Goal: Information Seeking & Learning: Check status

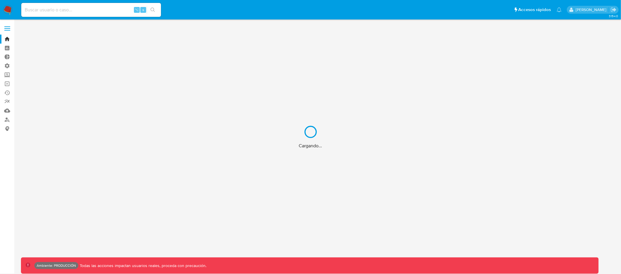
click at [42, 10] on div "Cargando..." at bounding box center [310, 137] width 621 height 274
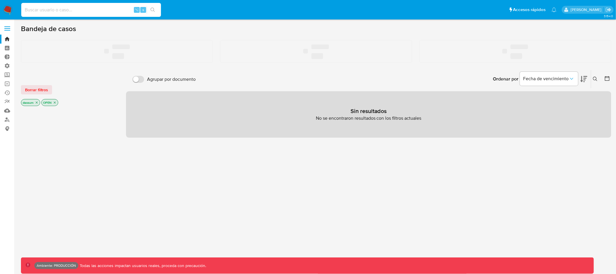
click at [43, 10] on input at bounding box center [91, 10] width 140 height 8
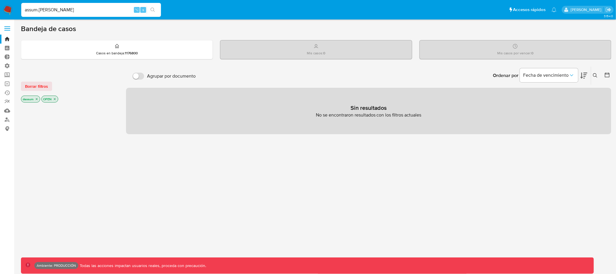
type input "assum.[PERSON_NAME]"
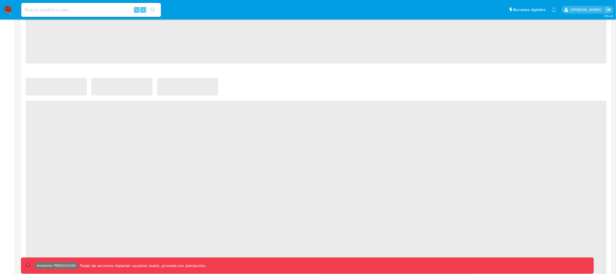
select select "10"
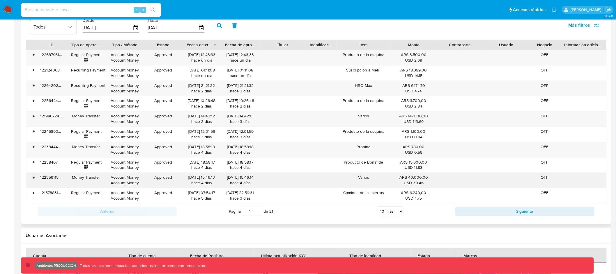
scroll to position [578, 0]
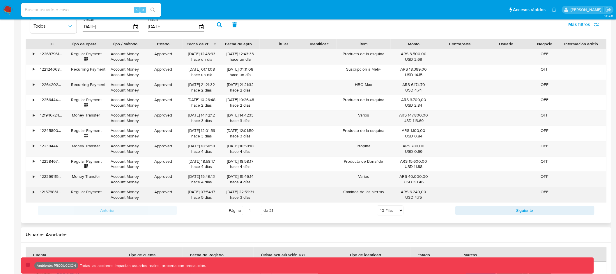
click at [33, 193] on div "•" at bounding box center [33, 192] width 1 height 6
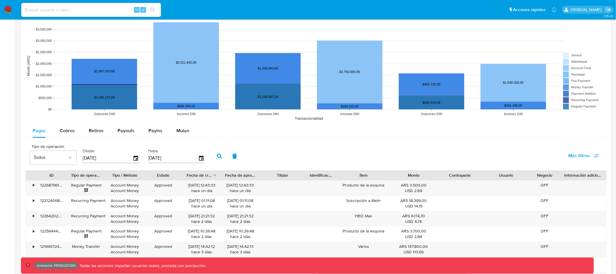
scroll to position [424, 0]
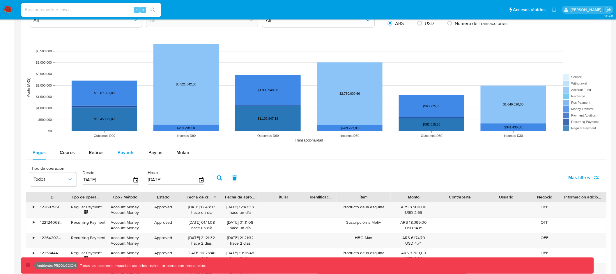
click at [131, 153] on span "Payouts" at bounding box center [126, 153] width 17 height 7
select select "10"
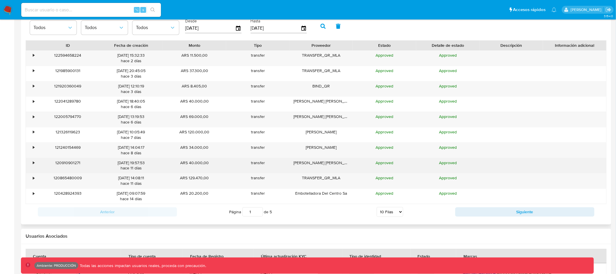
scroll to position [578, 0]
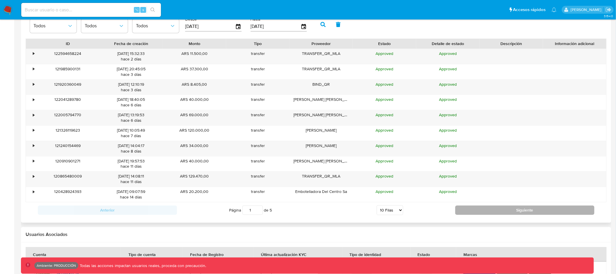
click at [490, 211] on button "Siguiente" at bounding box center [524, 210] width 139 height 9
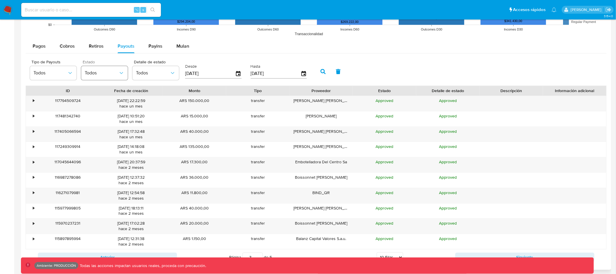
scroll to position [530, 0]
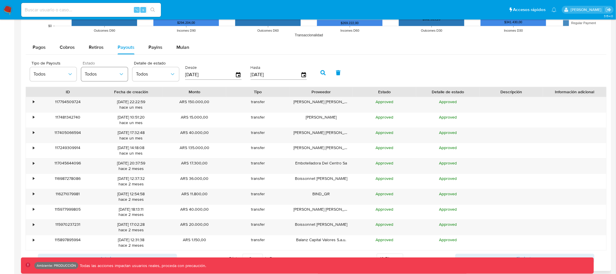
click at [116, 74] on span "Todos" at bounding box center [102, 74] width 34 height 6
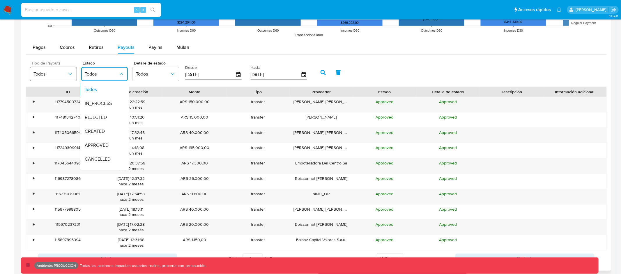
click at [60, 72] on span "Todos" at bounding box center [50, 74] width 34 height 6
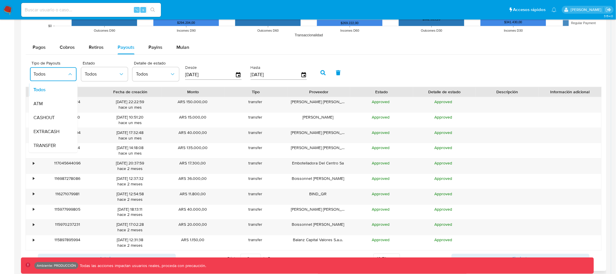
click at [451, 58] on div "Tipo de Payouts Todos Todos ATM CASHOUT EXTRACASH TRANSFER Estado Todos Detalle…" at bounding box center [314, 72] width 576 height 29
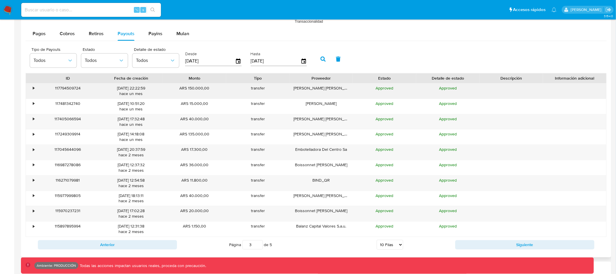
scroll to position [562, 0]
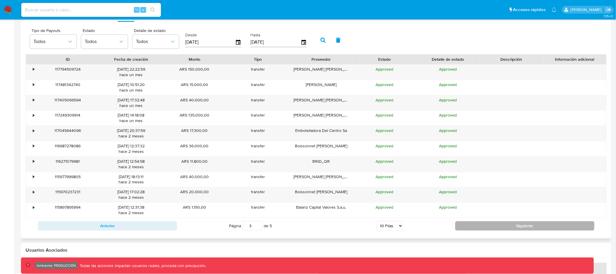
click at [488, 226] on button "Siguiente" at bounding box center [524, 225] width 139 height 9
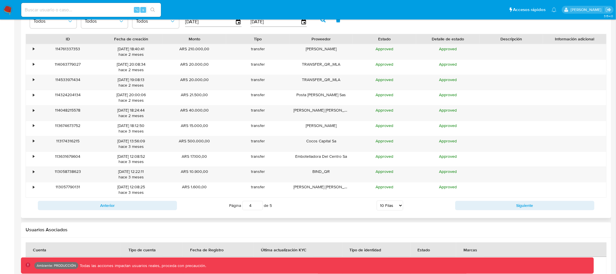
scroll to position [600, 0]
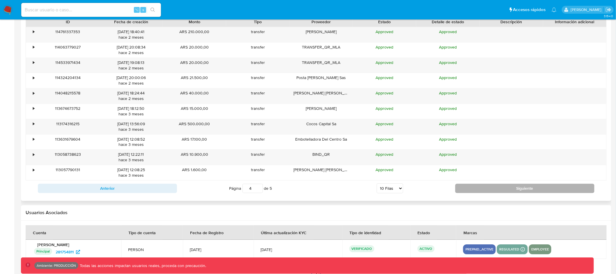
click at [507, 192] on button "Siguiente" at bounding box center [524, 188] width 139 height 9
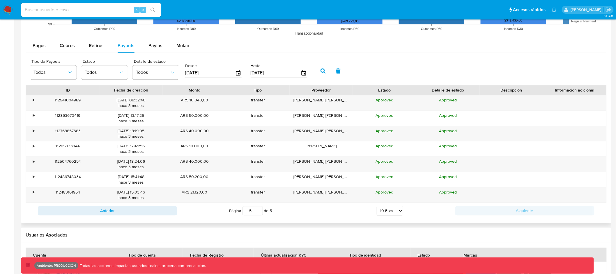
scroll to position [524, 0]
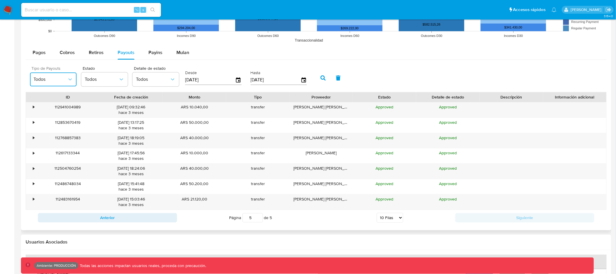
click at [55, 81] on span "Todos" at bounding box center [50, 80] width 34 height 6
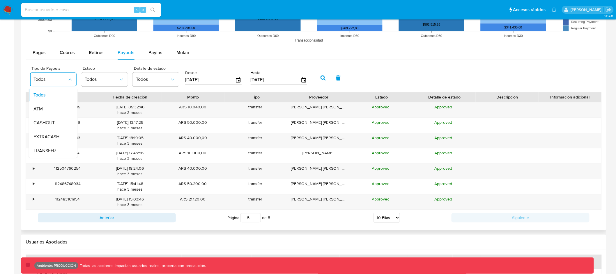
click at [412, 60] on div "Pagos Cobros Retiros Payouts Payins Mulan" at bounding box center [314, 53] width 576 height 14
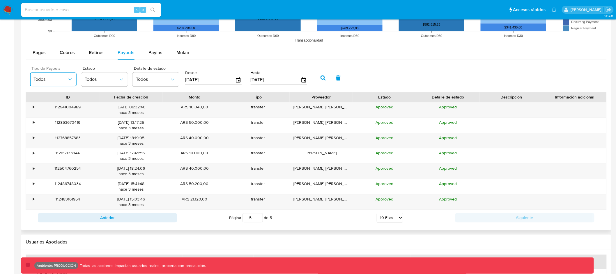
click at [70, 78] on icon "button" at bounding box center [70, 80] width 6 height 6
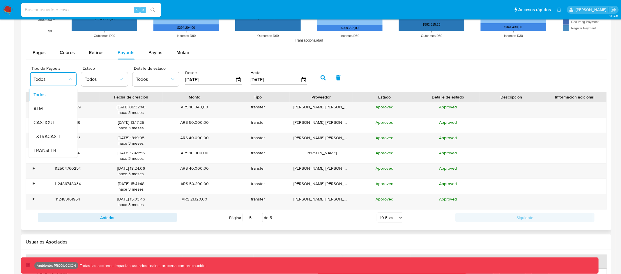
click at [310, 48] on div "Pagos Cobros Retiros Payouts Payins Mulan" at bounding box center [316, 53] width 581 height 14
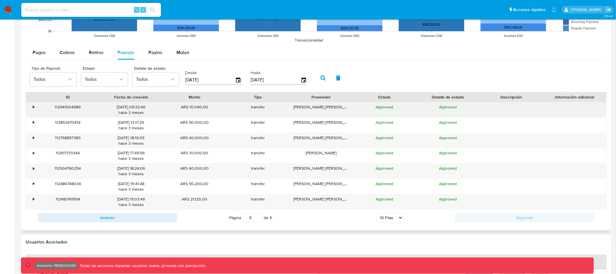
click at [33, 106] on div "•" at bounding box center [33, 107] width 1 height 6
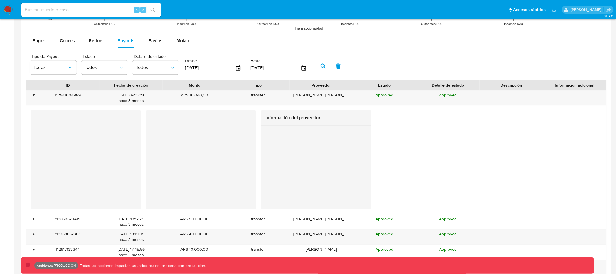
scroll to position [537, 0]
click at [34, 97] on div "•" at bounding box center [33, 95] width 1 height 6
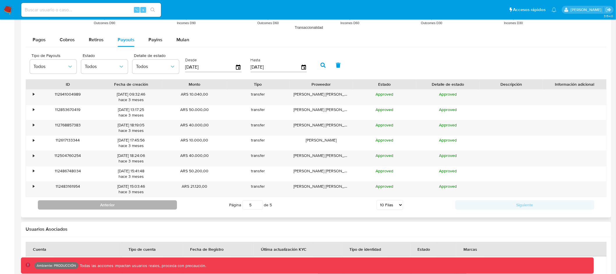
click at [161, 207] on button "Anterior" at bounding box center [107, 204] width 139 height 9
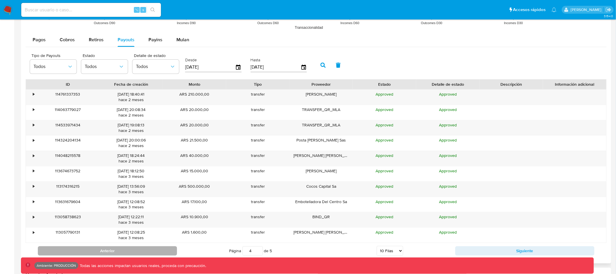
click at [151, 249] on button "Anterior" at bounding box center [107, 250] width 139 height 9
click at [153, 251] on button "Anterior" at bounding box center [107, 250] width 139 height 9
type input "2"
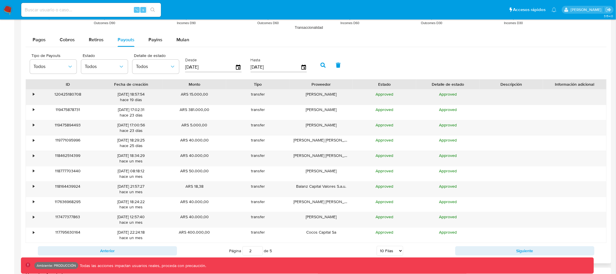
click at [74, 93] on div "120425180708" at bounding box center [67, 97] width 63 height 15
click at [33, 93] on div "•" at bounding box center [33, 95] width 1 height 6
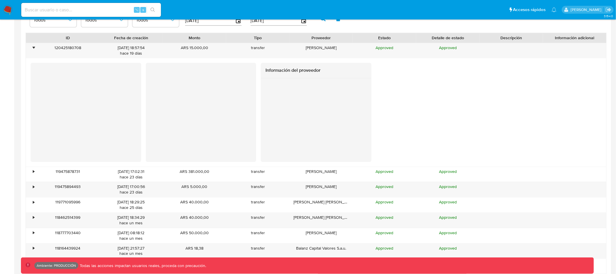
scroll to position [586, 0]
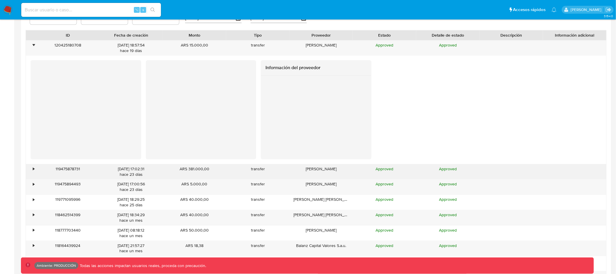
click at [33, 171] on div "•" at bounding box center [33, 169] width 1 height 6
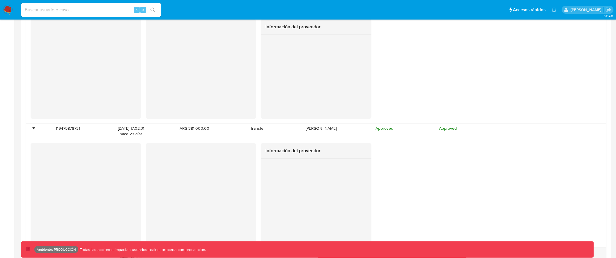
scroll to position [657, 0]
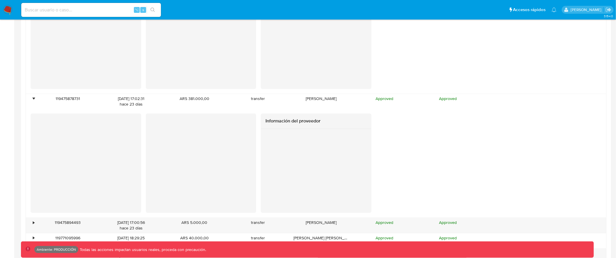
click at [290, 147] on div at bounding box center [316, 171] width 111 height 84
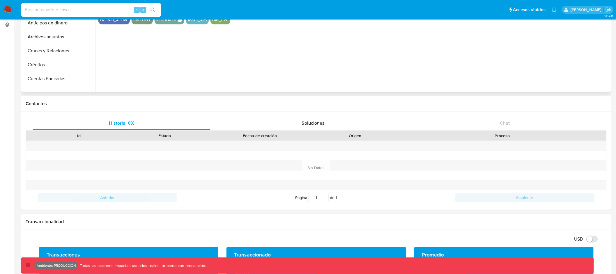
scroll to position [0, 0]
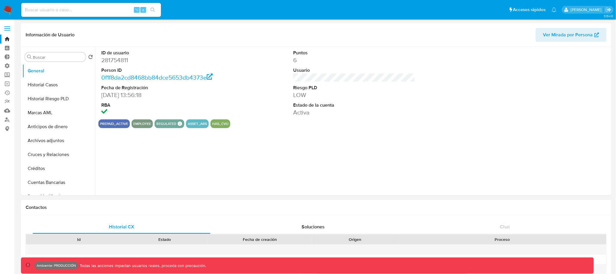
click at [7, 26] on label at bounding box center [7, 28] width 15 height 12
click at [0, 0] on input "checkbox" at bounding box center [0, 0] width 0 height 0
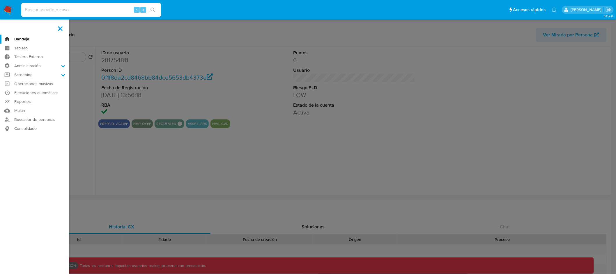
click at [25, 38] on link "Bandeja" at bounding box center [34, 39] width 69 height 9
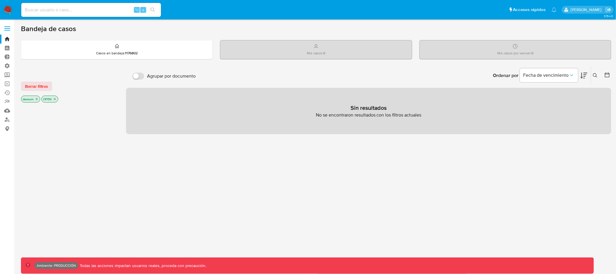
click at [38, 98] on icon "close-filter" at bounding box center [37, 99] width 2 height 2
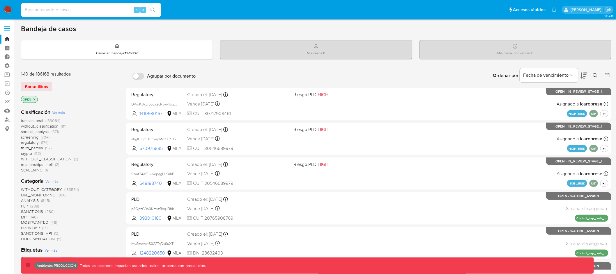
click at [36, 98] on p "OPEN" at bounding box center [29, 99] width 16 height 6
click at [33, 98] on icon "close-filter" at bounding box center [34, 99] width 3 height 3
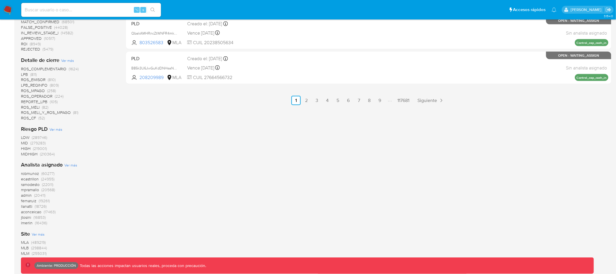
scroll to position [368, 0]
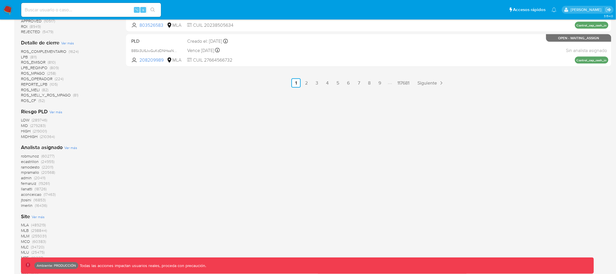
click at [27, 235] on span "MLM" at bounding box center [25, 237] width 8 height 6
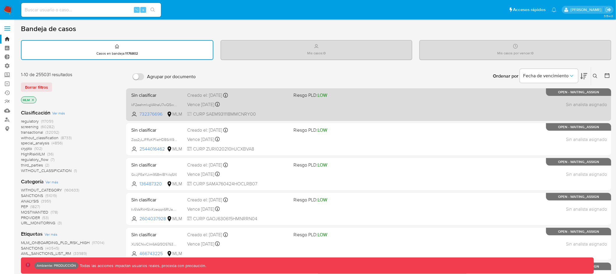
click at [266, 109] on div "Sin clasificar kF2eehmlvgVAheU7wQ5wcBcm 732376696 MLM Riesgo PLD: LOW Creado el…" at bounding box center [368, 104] width 479 height 29
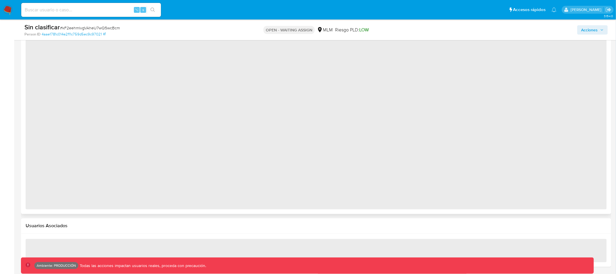
scroll to position [507, 0]
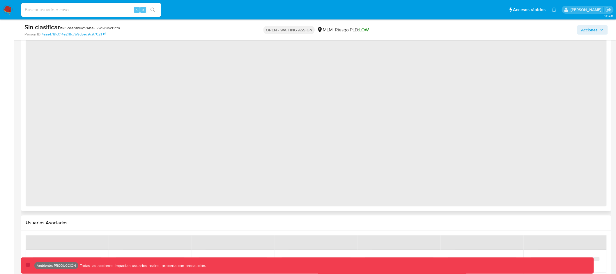
select select "10"
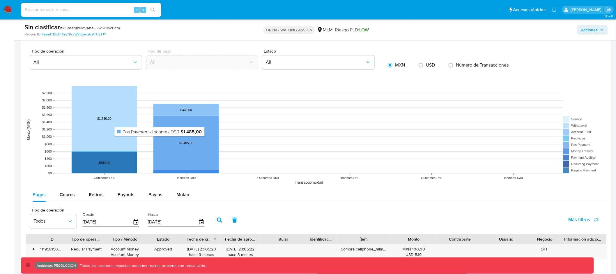
scroll to position [515, 0]
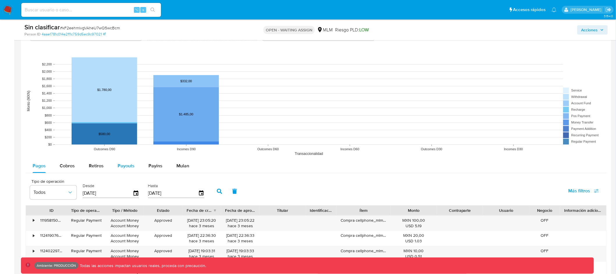
click at [124, 162] on div "Payouts" at bounding box center [126, 166] width 17 height 14
select select "10"
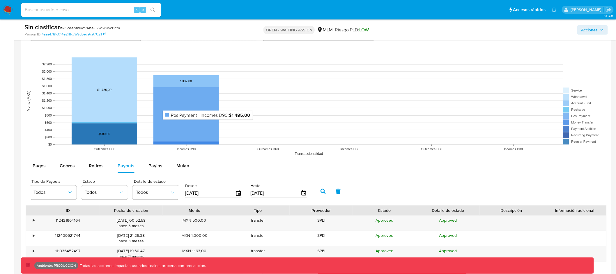
scroll to position [631, 0]
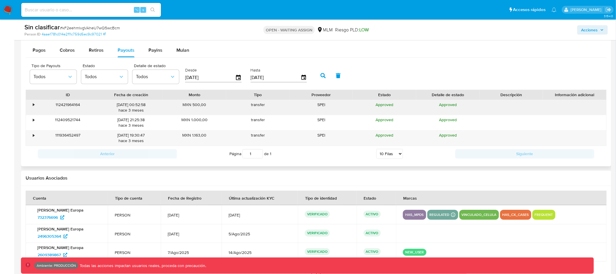
click at [33, 105] on div "•" at bounding box center [33, 105] width 1 height 6
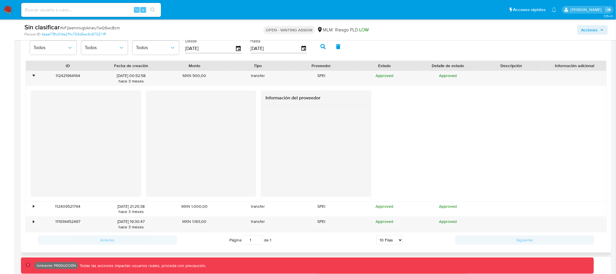
scroll to position [661, 0]
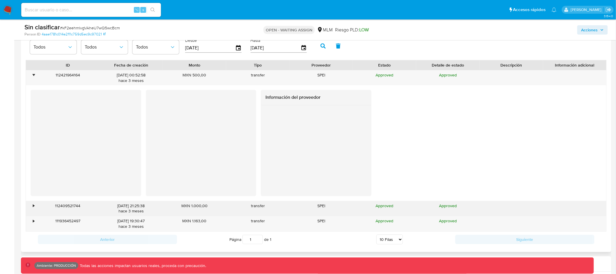
click at [31, 207] on div "•" at bounding box center [31, 208] width 10 height 15
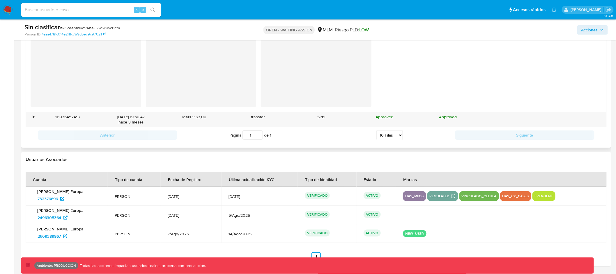
scroll to position [881, 0]
click at [33, 117] on div "•" at bounding box center [33, 117] width 1 height 6
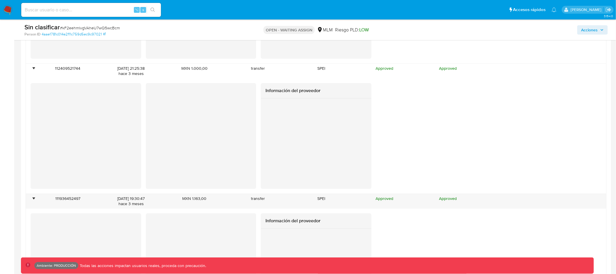
scroll to position [792, 0]
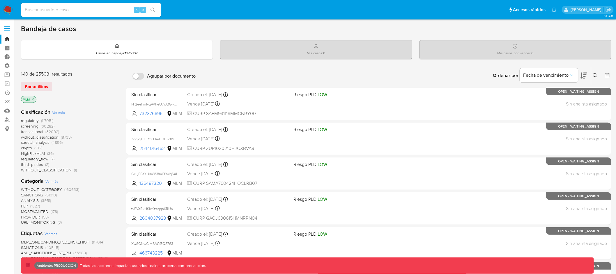
drag, startPoint x: 40, startPoint y: 88, endPoint x: 103, endPoint y: 88, distance: 62.9
click at [103, 88] on div "Borrar filtros" at bounding box center [67, 86] width 93 height 9
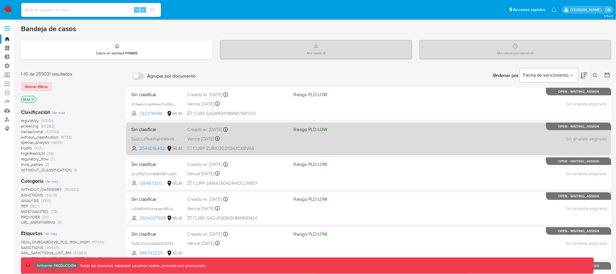
click at [280, 140] on div "Vence in 2 months Vence el 16/10/2025 23:40:36" at bounding box center [238, 139] width 102 height 8
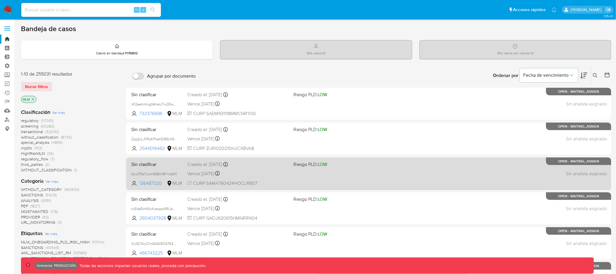
click at [279, 178] on div "Sin clasificar GcJjFEaYLkm9S8mIBYvIqSXl 136487320 MLM Riesgo PLD: LOW Creado el…" at bounding box center [368, 173] width 479 height 29
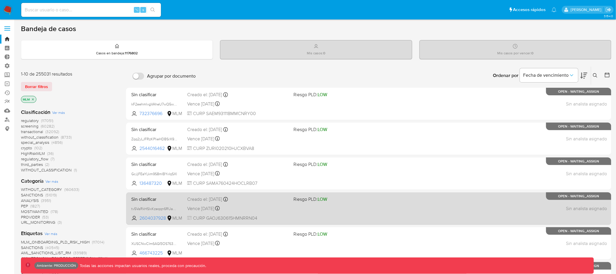
click at [280, 207] on div "Vence in 2 months Vence el 16/10/2025 14:25:54" at bounding box center [238, 209] width 102 height 8
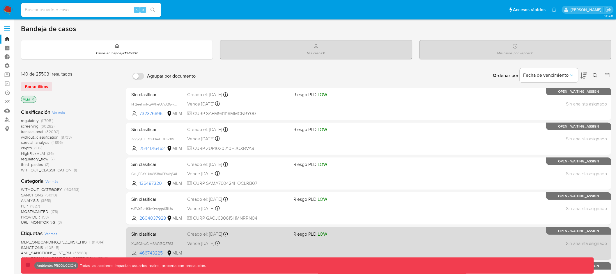
click at [279, 233] on div "Creado el: 17/08/2025 Creado el: 17/08/2025 05:15:21" at bounding box center [238, 234] width 102 height 6
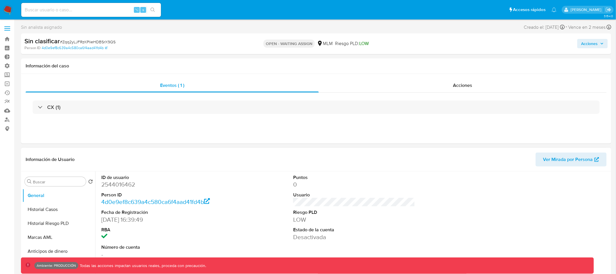
select select "10"
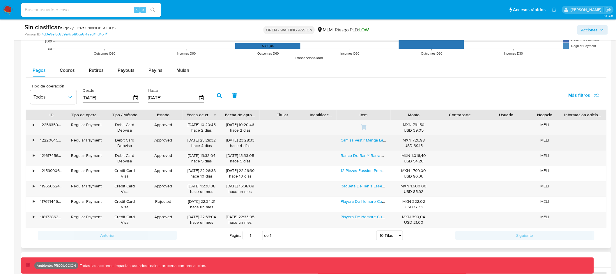
scroll to position [576, 0]
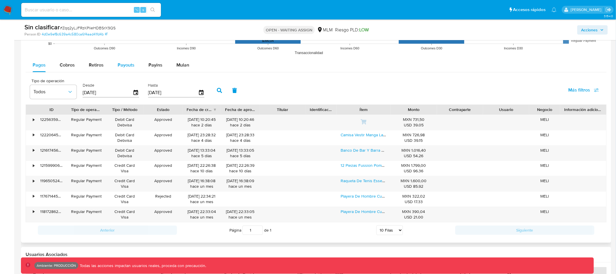
click at [123, 63] on span "Payouts" at bounding box center [126, 65] width 17 height 7
select select "10"
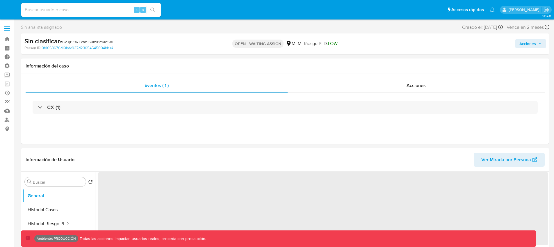
select select "10"
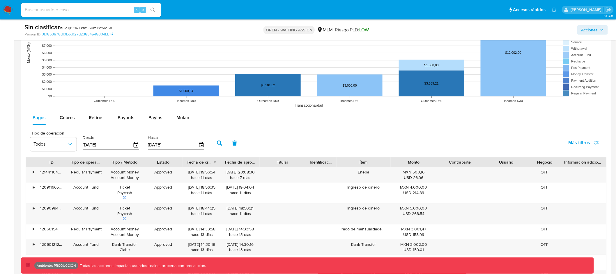
scroll to position [591, 0]
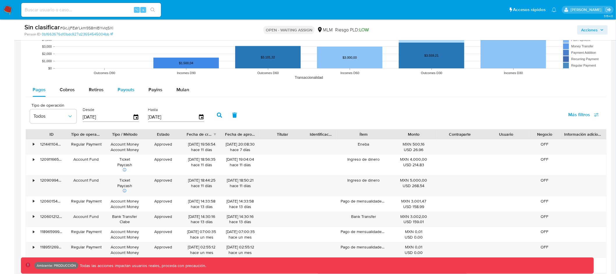
click at [130, 92] on span "Payouts" at bounding box center [126, 89] width 17 height 7
select select "10"
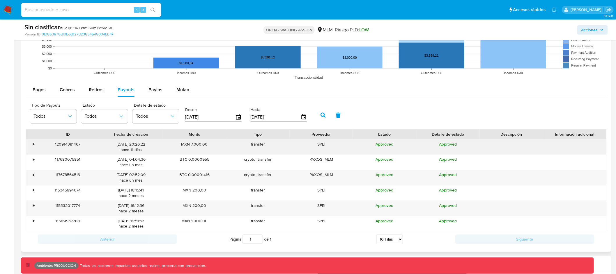
click at [33, 145] on div "•" at bounding box center [33, 145] width 1 height 6
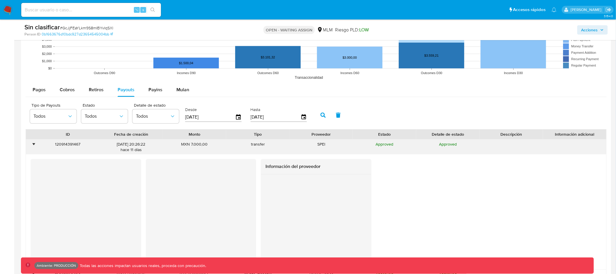
click at [33, 145] on div "•" at bounding box center [33, 145] width 1 height 6
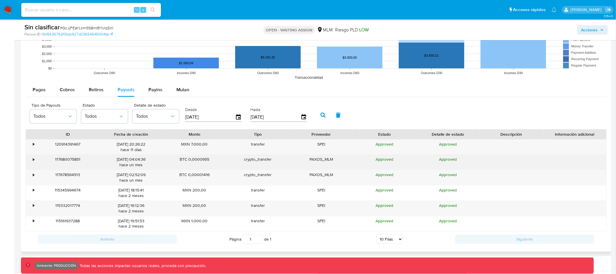
click at [33, 161] on div "•" at bounding box center [33, 160] width 1 height 6
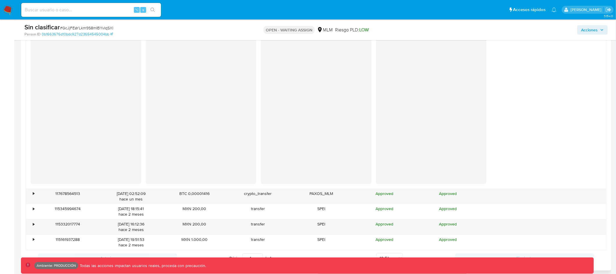
scroll to position [766, 0]
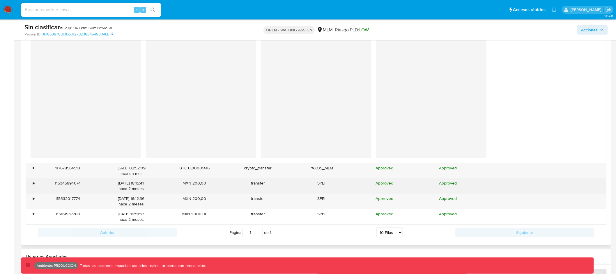
click at [34, 185] on div "•" at bounding box center [31, 186] width 10 height 15
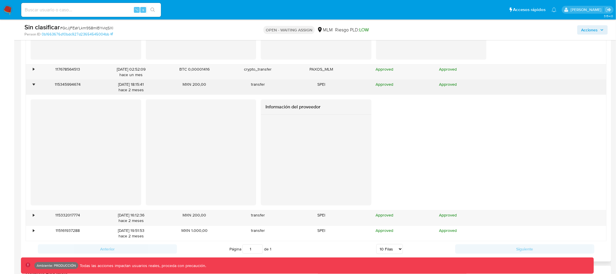
scroll to position [898, 0]
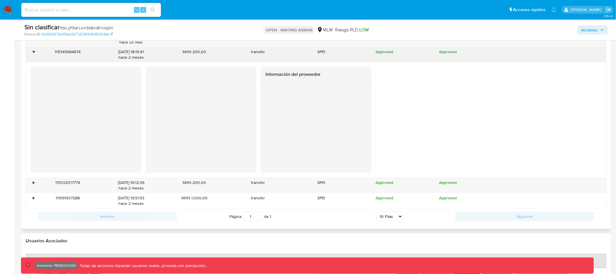
click at [33, 53] on div "•" at bounding box center [33, 52] width 1 height 6
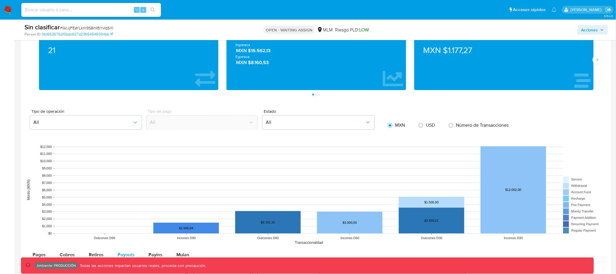
scroll to position [412, 0]
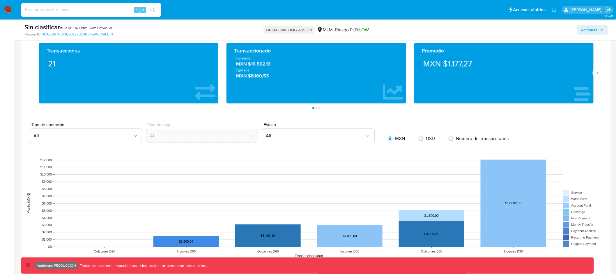
click at [128, 11] on input at bounding box center [91, 10] width 140 height 8
type input "assum.diego"
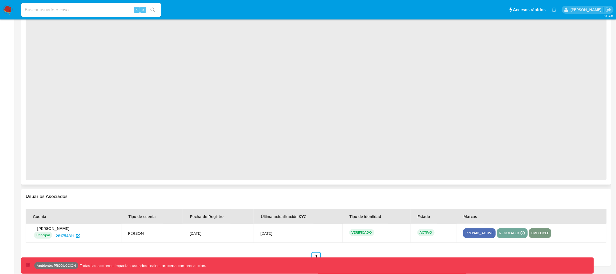
scroll to position [431, 0]
select select "10"
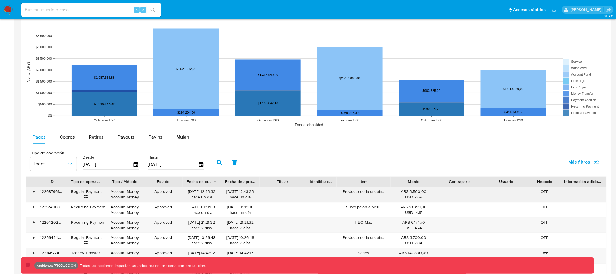
scroll to position [503, 0]
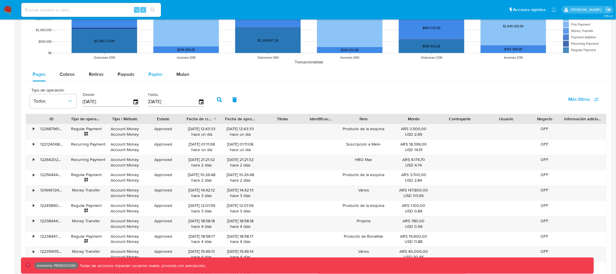
click at [151, 76] on span "Payins" at bounding box center [155, 74] width 14 height 7
select select "10"
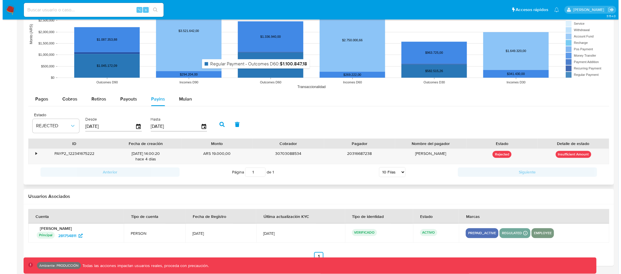
scroll to position [478, 0]
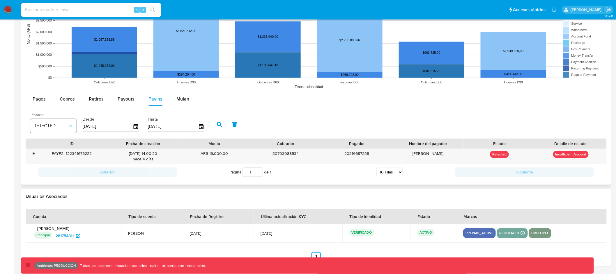
click at [61, 122] on button "REJECTED" at bounding box center [53, 126] width 47 height 14
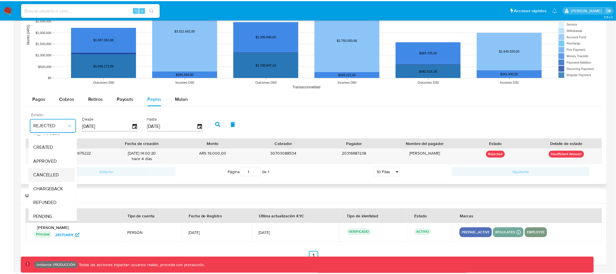
scroll to position [43, 0]
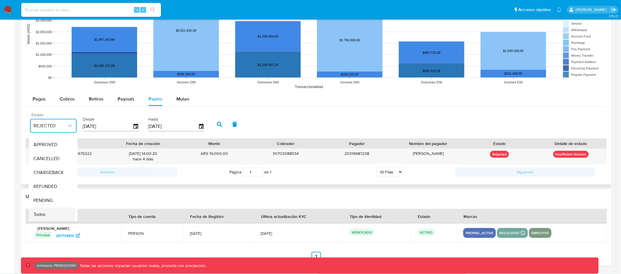
click at [56, 208] on div "Todos" at bounding box center [50, 215] width 34 height 14
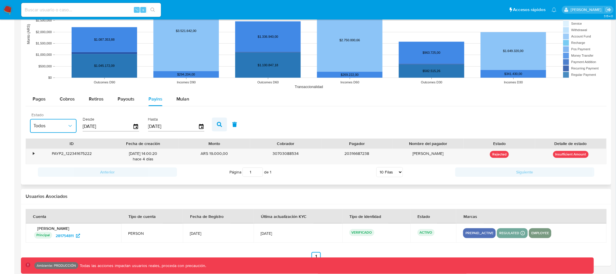
click at [217, 125] on icon "button" at bounding box center [219, 124] width 5 height 5
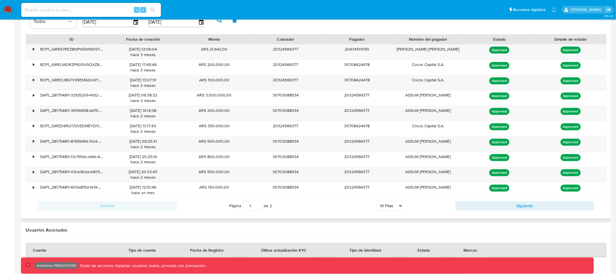
scroll to position [590, 0]
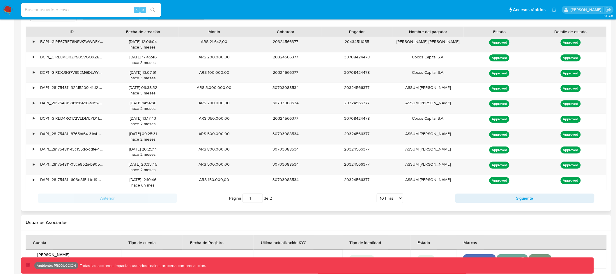
click at [34, 42] on div "•" at bounding box center [33, 42] width 1 height 6
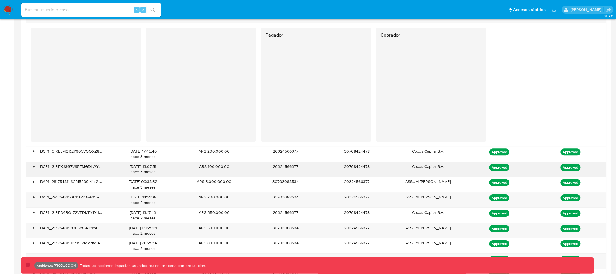
scroll to position [594, 0]
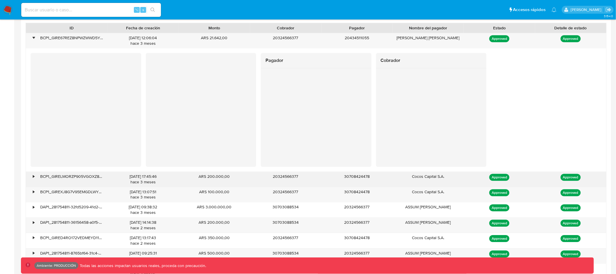
click at [34, 178] on div "•" at bounding box center [33, 177] width 1 height 6
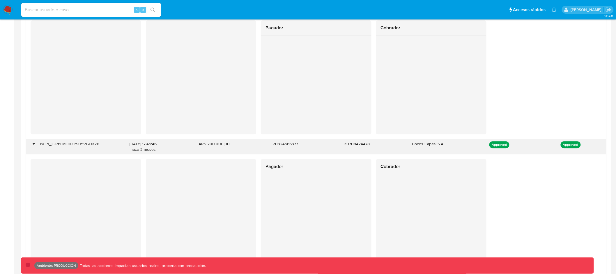
scroll to position [620, 0]
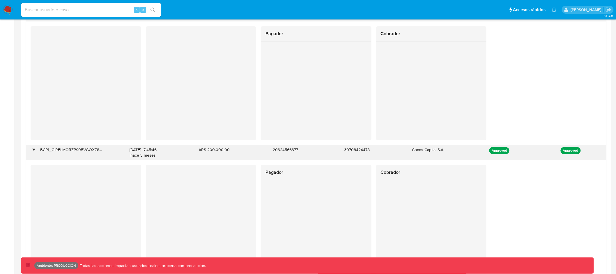
click at [34, 148] on div "•" at bounding box center [31, 152] width 10 height 15
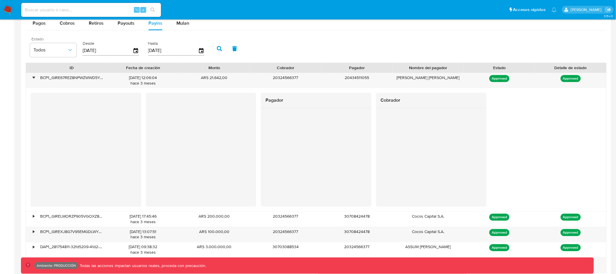
scroll to position [551, 0]
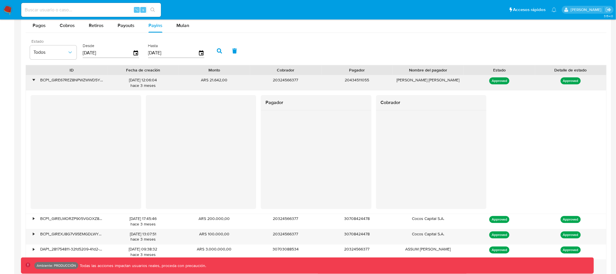
click at [34, 81] on div "•" at bounding box center [33, 80] width 1 height 6
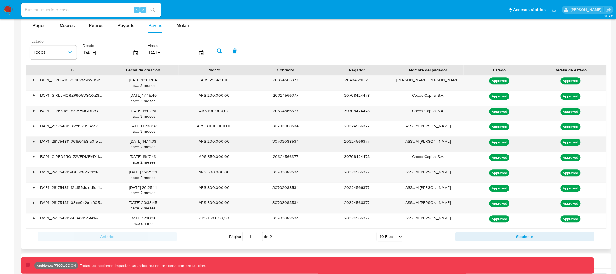
click at [36, 142] on div "DAP1_281754811-36156458-a0f5-4ef4-bfc3-dbe90e4a59af" at bounding box center [71, 144] width 71 height 15
click at [34, 142] on div "•" at bounding box center [33, 142] width 1 height 6
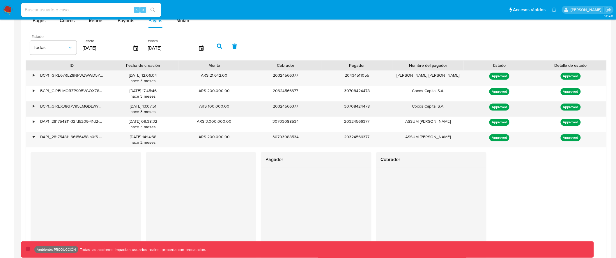
scroll to position [556, 0]
click at [32, 76] on div "•" at bounding box center [31, 78] width 10 height 15
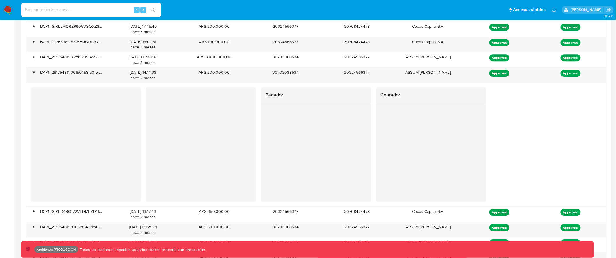
scroll to position [746, 0]
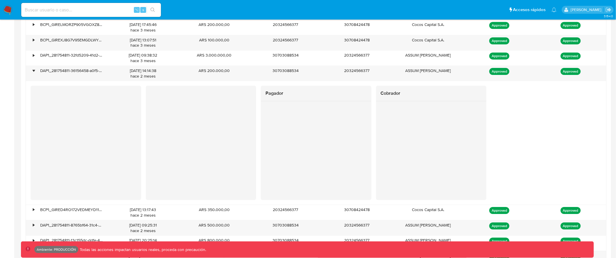
click at [379, 145] on div at bounding box center [431, 150] width 111 height 99
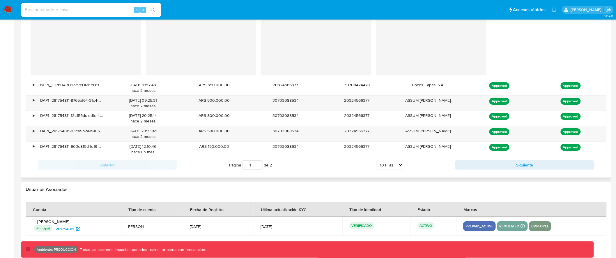
scroll to position [878, 0]
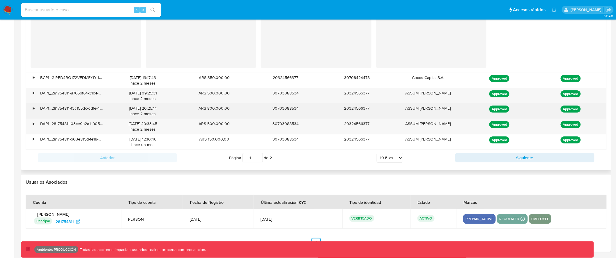
click at [34, 108] on div "•" at bounding box center [33, 108] width 1 height 6
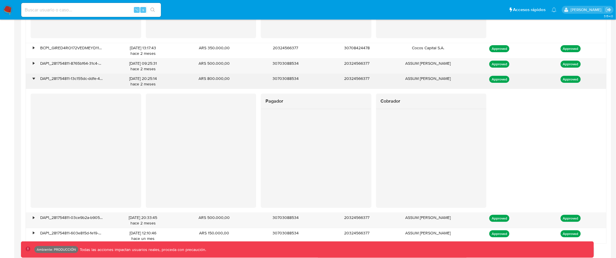
scroll to position [906, 0]
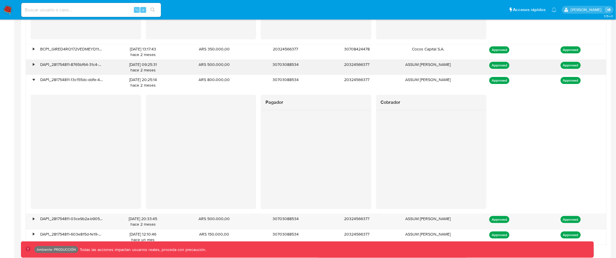
click at [35, 65] on div "•" at bounding box center [31, 67] width 10 height 15
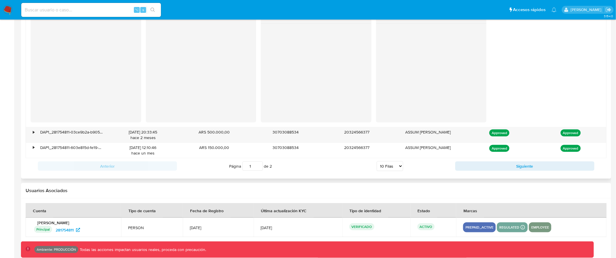
scroll to position [1127, 0]
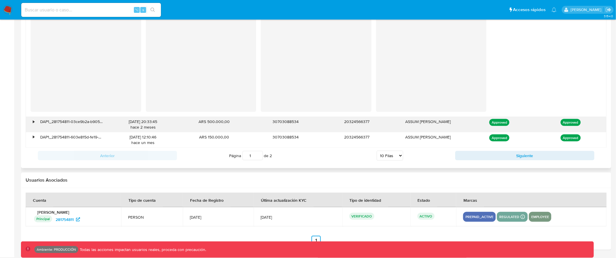
click at [33, 124] on div "•" at bounding box center [33, 122] width 1 height 6
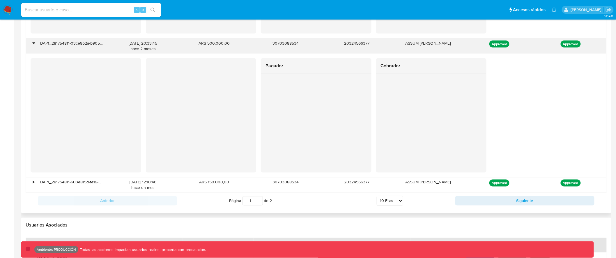
scroll to position [1223, 0]
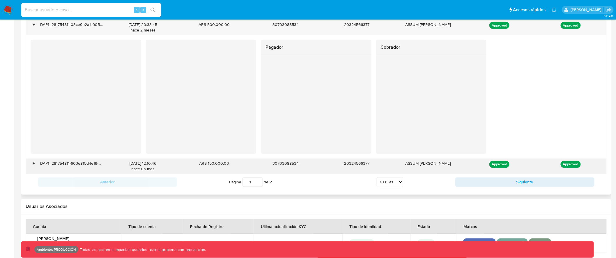
click at [33, 164] on div "•" at bounding box center [33, 164] width 1 height 6
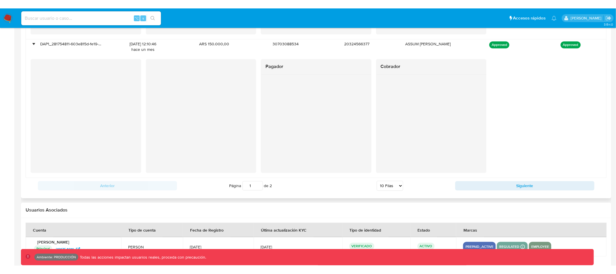
scroll to position [1343, 0]
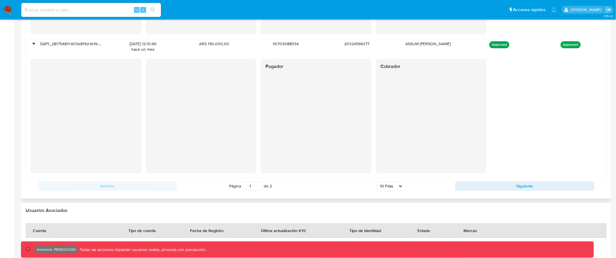
click at [310, 135] on div at bounding box center [316, 123] width 111 height 99
click at [457, 166] on div at bounding box center [431, 123] width 111 height 99
click at [449, 165] on div at bounding box center [431, 123] width 111 height 99
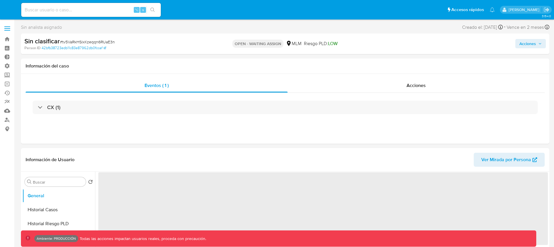
select select "10"
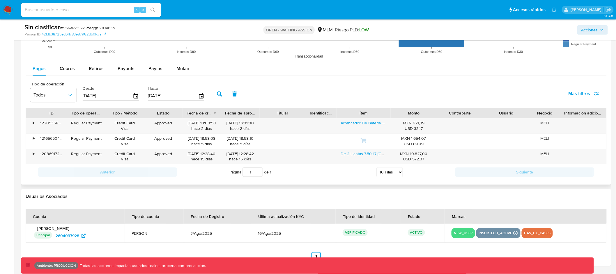
scroll to position [583, 0]
click at [125, 68] on span "Payouts" at bounding box center [126, 68] width 17 height 7
select select "10"
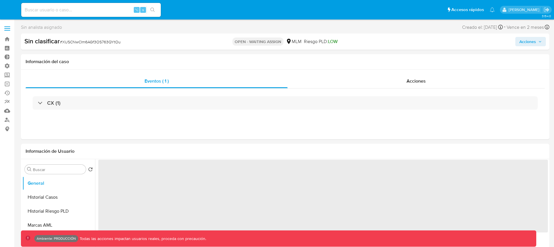
select select "10"
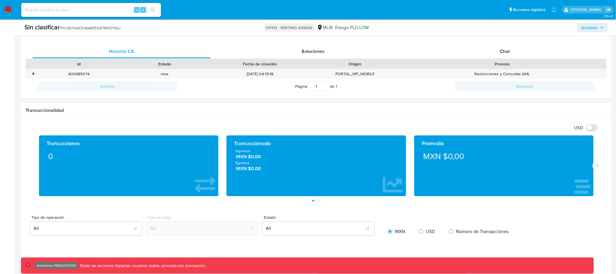
scroll to position [537, 0]
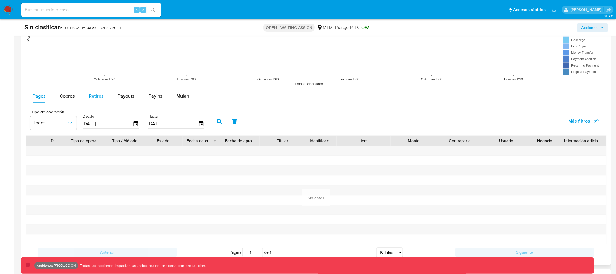
click at [109, 98] on button "Retiros" at bounding box center [96, 96] width 29 height 14
select select "10"
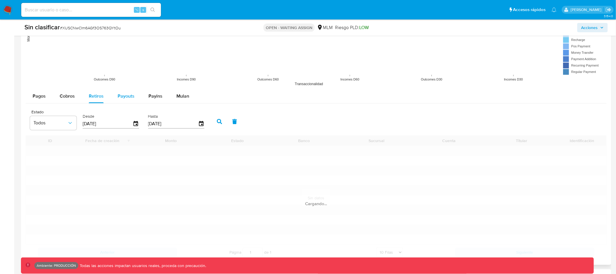
click at [128, 96] on span "Payouts" at bounding box center [126, 96] width 17 height 7
select select "10"
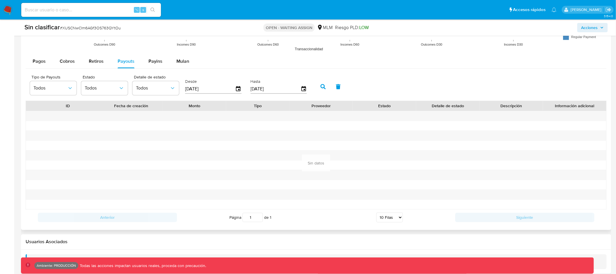
scroll to position [580, 0]
